Goal: Communication & Community: Answer question/provide support

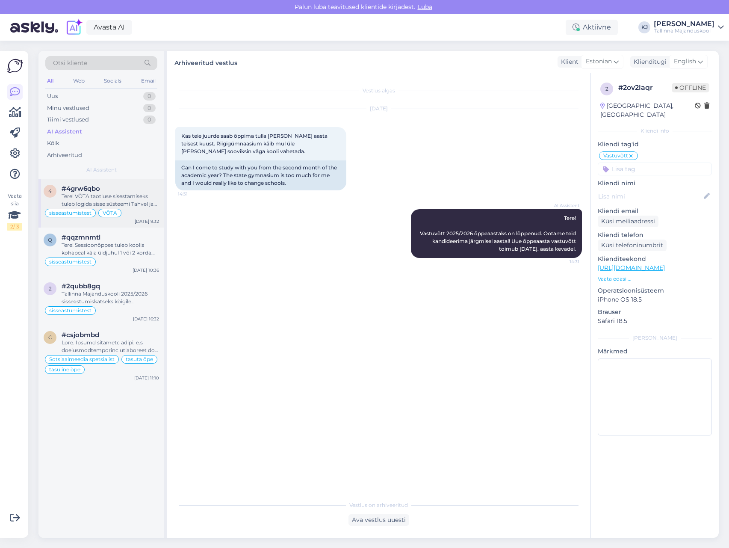
drag, startPoint x: 0, startPoint y: 0, endPoint x: 95, endPoint y: 195, distance: 216.6
click at [96, 193] on div "#4grw6qbo Tere! VÕTA taotluse sisestamiseks tuleb logida sisse süsteemi Tahvel …" at bounding box center [111, 196] width 98 height 23
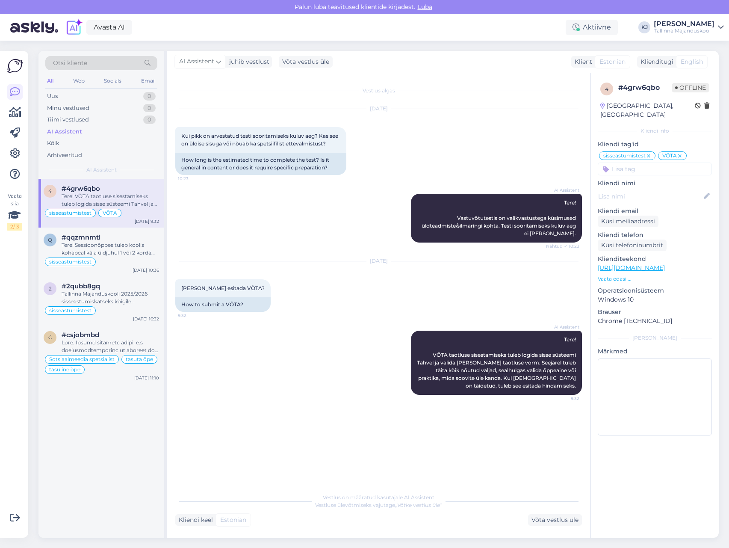
click at [400, 459] on div "Vestlus algas [DATE] Kui pikk on arvestatud testi sooritamiseks kuluv aeg? Kas …" at bounding box center [382, 281] width 415 height 399
click at [568, 518] on div "Võta vestlus üle" at bounding box center [555, 520] width 54 height 12
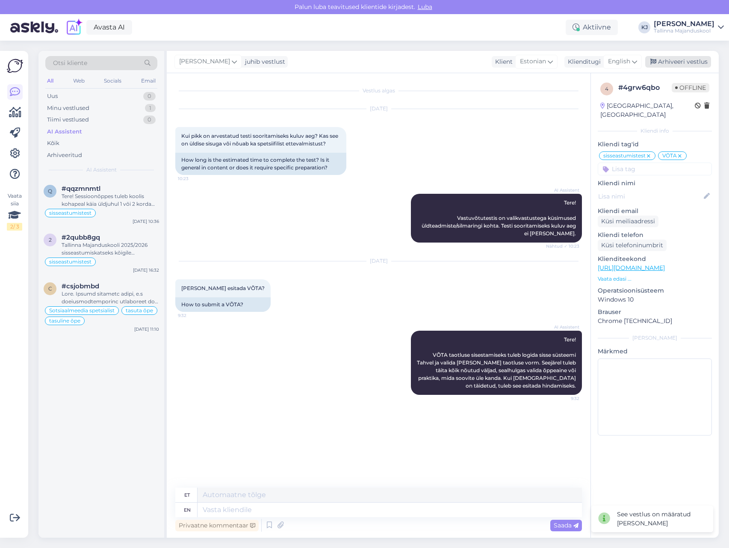
click at [689, 63] on div "Arhiveeri vestlus" at bounding box center [679, 62] width 66 height 12
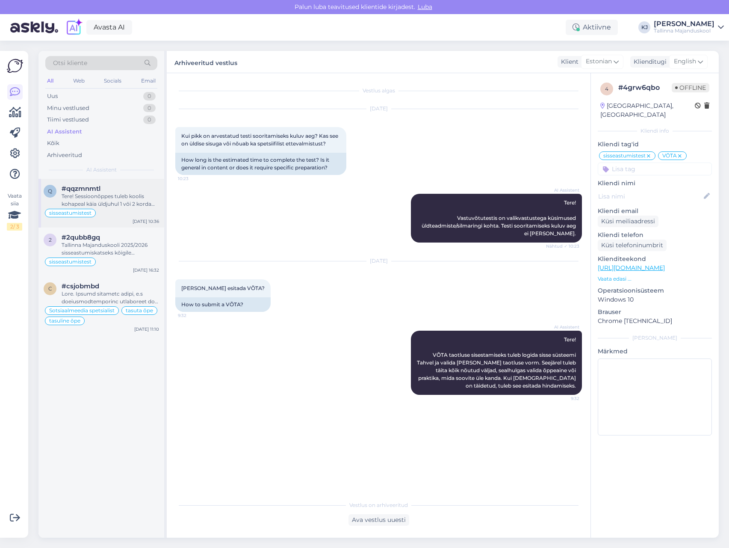
click at [119, 208] on div "sisseastumistest" at bounding box center [102, 213] width 116 height 10
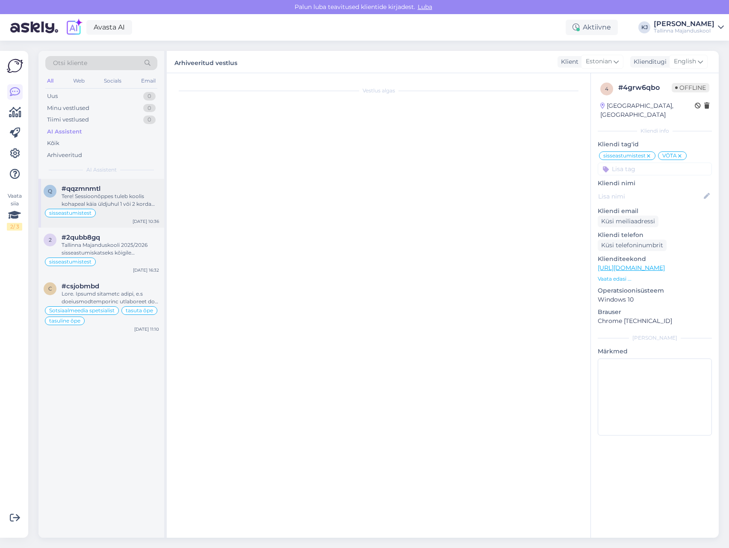
scroll to position [849, 0]
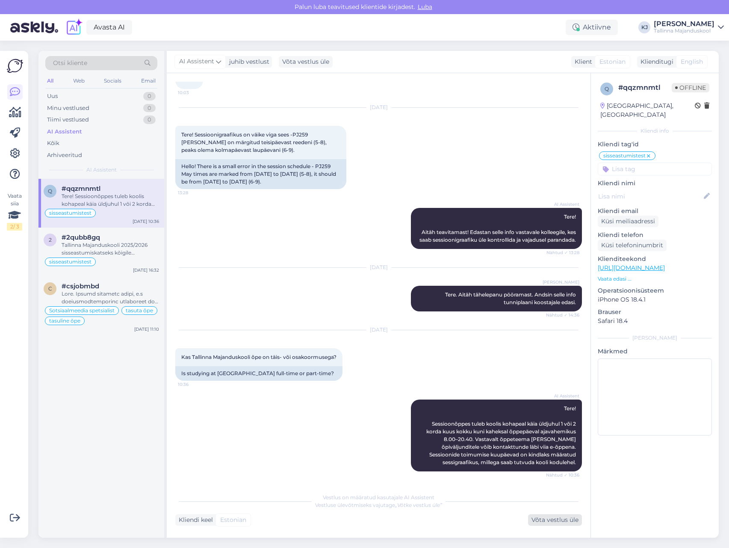
click at [550, 520] on div "Võta vestlus üle" at bounding box center [555, 520] width 54 height 12
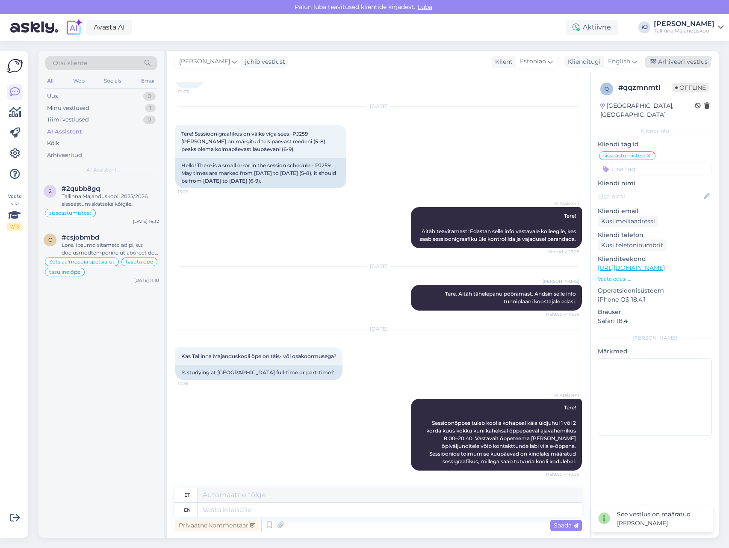
click at [666, 61] on div "Arhiveeri vestlus" at bounding box center [679, 62] width 66 height 12
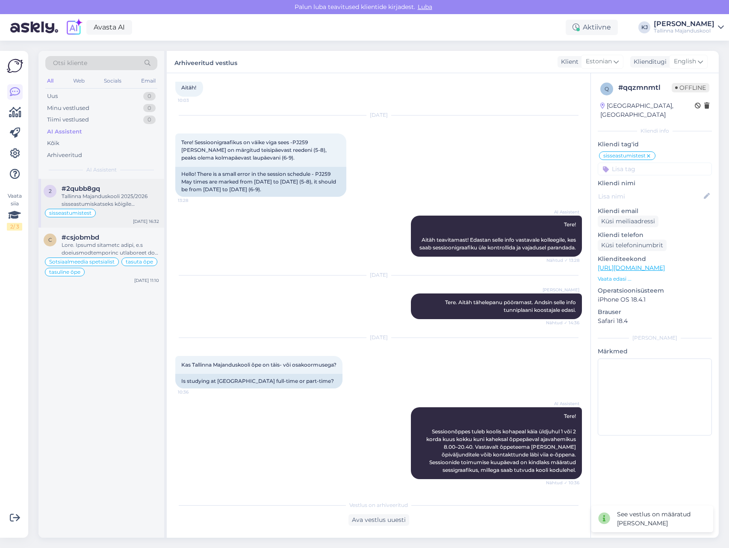
click at [110, 213] on div "sisseastumistest" at bounding box center [102, 213] width 116 height 10
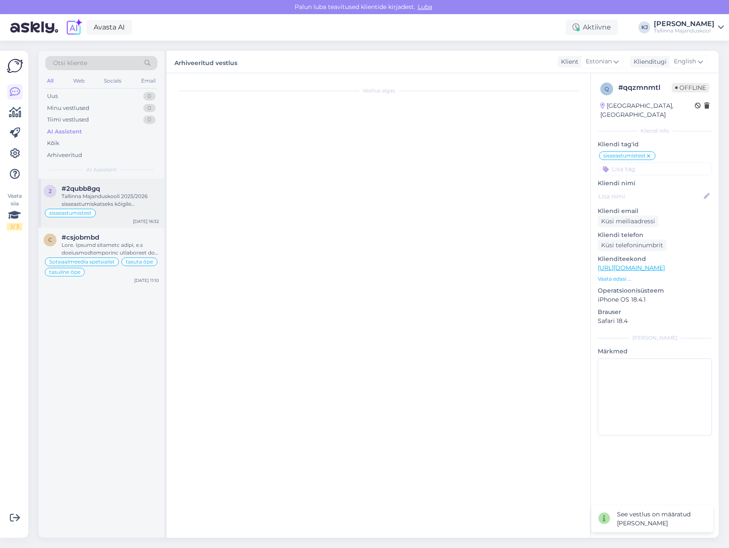
scroll to position [242, 0]
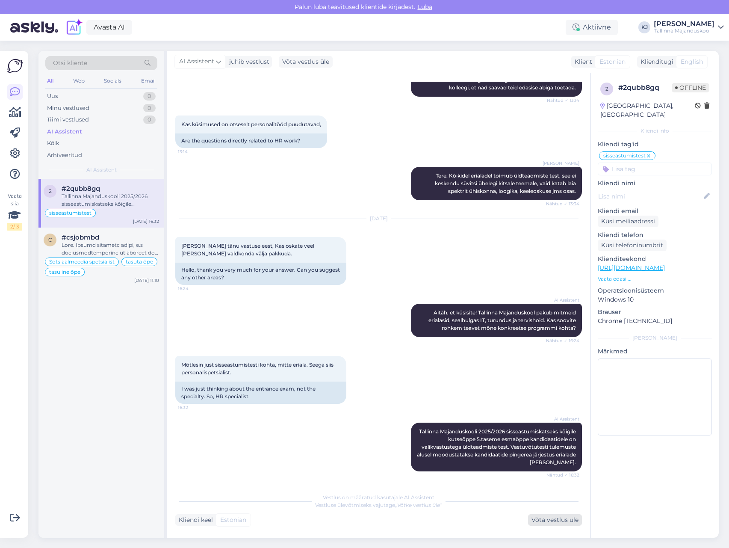
click at [561, 519] on div "Võta vestlus üle" at bounding box center [555, 520] width 54 height 12
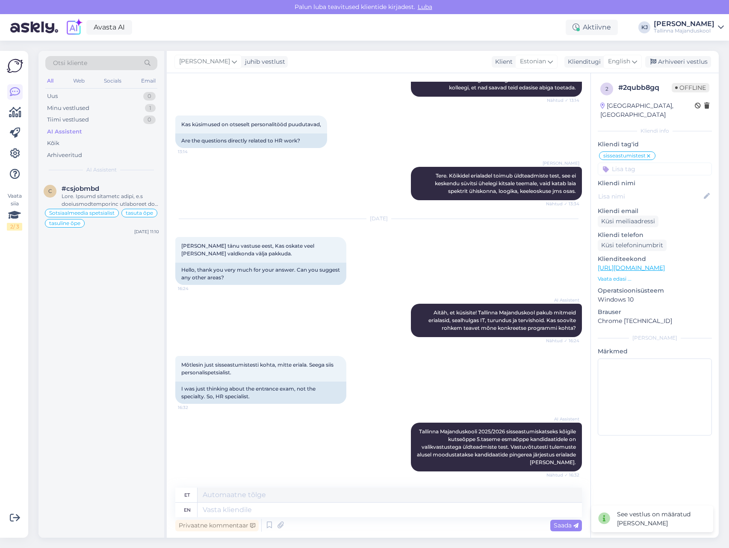
click at [663, 54] on div "[PERSON_NAME] juhib vestlust Klient [DEMOGRAPHIC_DATA] Klienditugi English Arhi…" at bounding box center [443, 62] width 552 height 22
click at [663, 58] on div "Arhiveeri vestlus" at bounding box center [679, 62] width 66 height 12
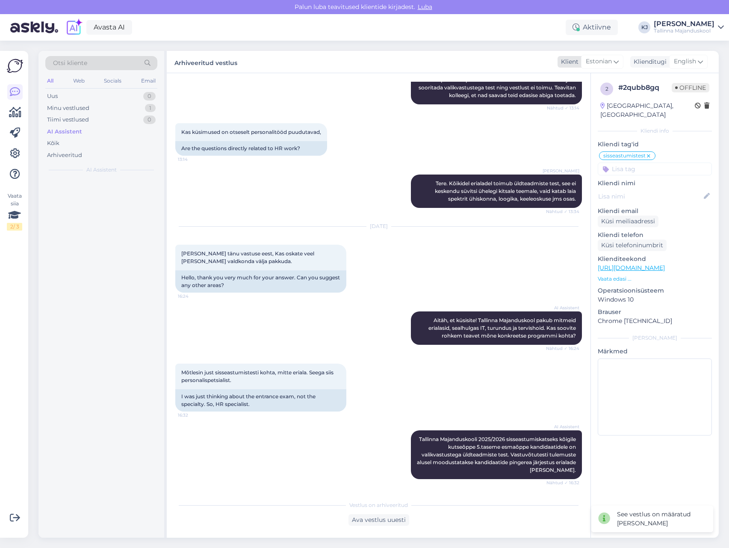
scroll to position [234, 0]
